Goal: Task Accomplishment & Management: Use online tool/utility

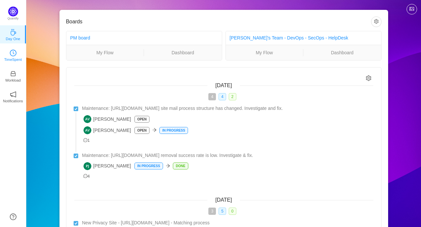
click at [16, 58] on p "TimeSpent" at bounding box center [13, 59] width 18 height 6
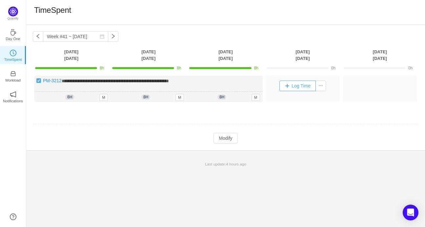
click at [299, 84] on button "Log Time" at bounding box center [298, 85] width 36 height 11
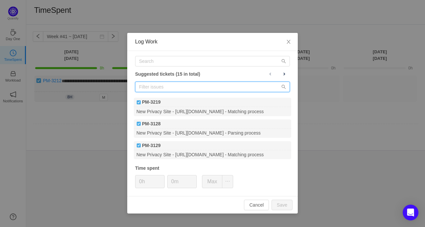
click at [204, 87] on input "text" at bounding box center [212, 86] width 155 height 11
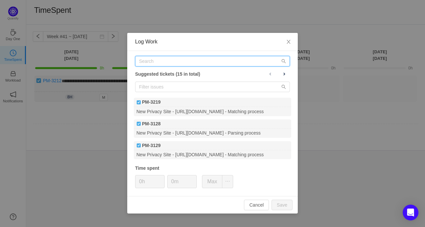
click at [192, 64] on input "text" at bounding box center [212, 61] width 155 height 11
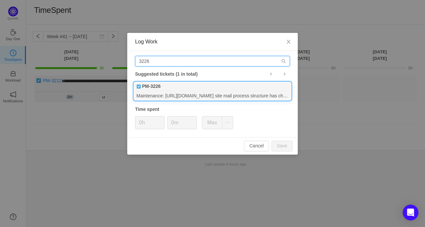
type input "3226"
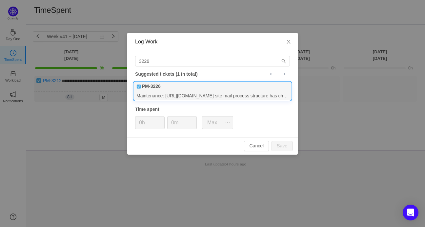
click at [198, 87] on div "PM-3226" at bounding box center [213, 86] width 158 height 9
click at [285, 144] on button "Save" at bounding box center [282, 146] width 21 height 11
type input "0h"
